Goal: Task Accomplishment & Management: Manage account settings

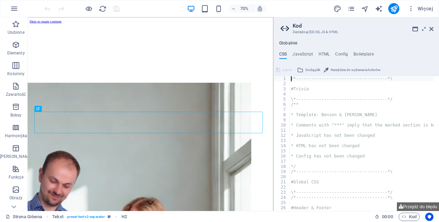
scroll to position [170, 0]
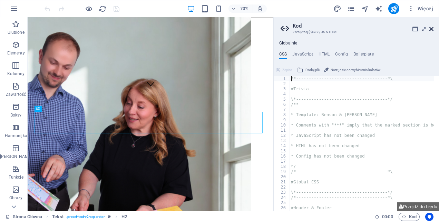
click at [432, 28] on icon at bounding box center [432, 29] width 4 height 6
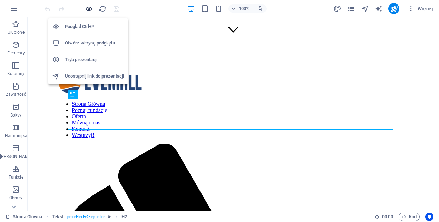
click at [88, 6] on icon "button" at bounding box center [89, 9] width 8 height 8
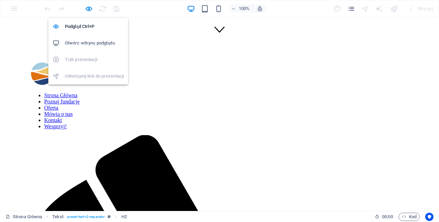
click at [97, 40] on h6 "Otwórz witrynę podglądu" at bounding box center [94, 43] width 59 height 8
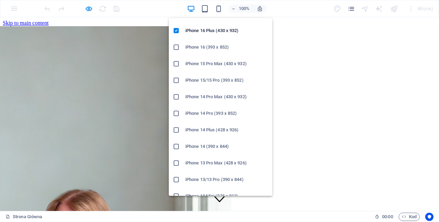
scroll to position [0, 0]
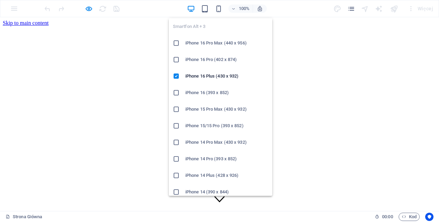
click at [179, 41] on icon at bounding box center [176, 43] width 7 height 7
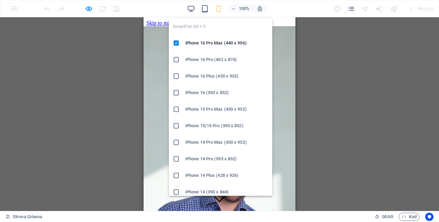
click at [218, 5] on icon "button" at bounding box center [219, 9] width 8 height 8
click at [203, 57] on h6 "iPhone 16 Pro (402 x 874)" at bounding box center [226, 60] width 83 height 8
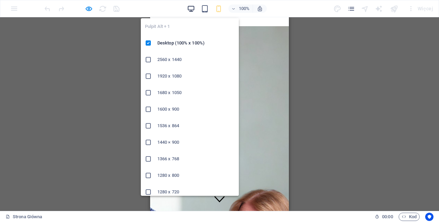
click at [191, 8] on icon "button" at bounding box center [191, 9] width 8 height 8
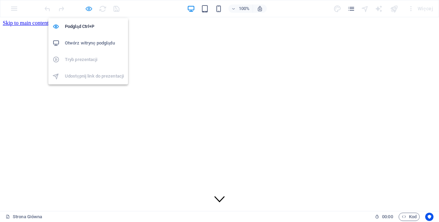
click at [89, 8] on icon "button" at bounding box center [89, 9] width 8 height 8
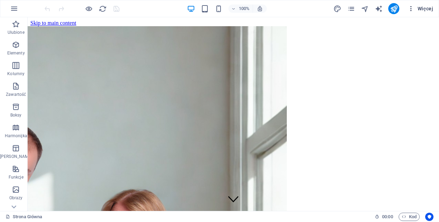
click at [413, 6] on icon "button" at bounding box center [411, 8] width 7 height 7
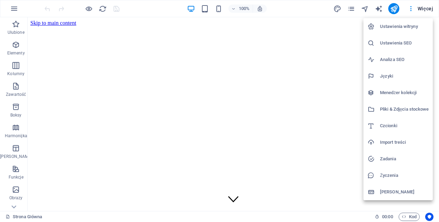
click at [395, 25] on h6 "Ustawienia witryny" at bounding box center [404, 26] width 49 height 8
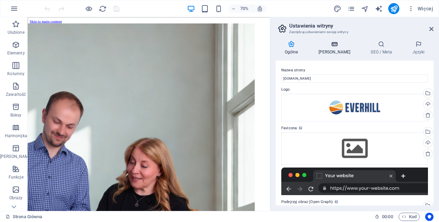
click at [334, 46] on icon at bounding box center [335, 44] width 50 height 7
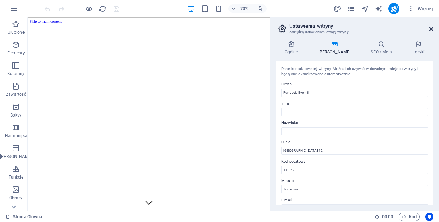
click at [431, 30] on icon at bounding box center [432, 29] width 4 height 6
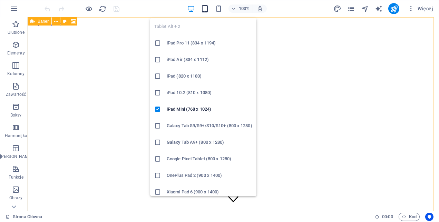
click at [205, 7] on icon "button" at bounding box center [205, 9] width 8 height 8
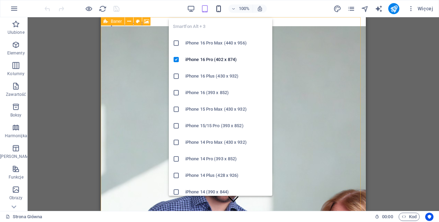
click at [220, 10] on icon "button" at bounding box center [219, 9] width 8 height 8
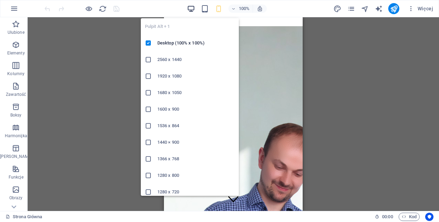
click at [192, 8] on icon "button" at bounding box center [191, 9] width 8 height 8
